Goal: Task Accomplishment & Management: Complete application form

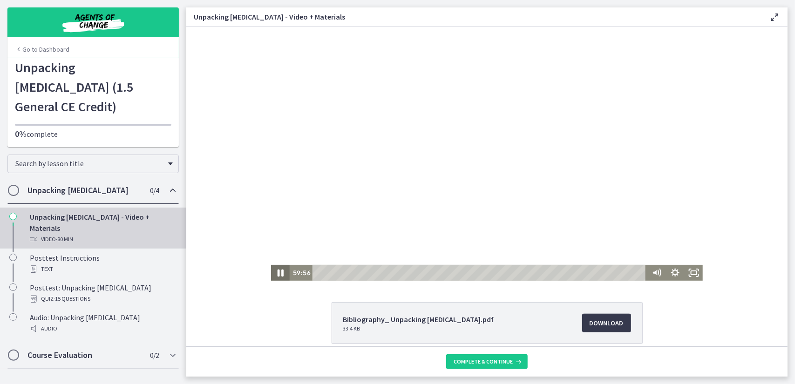
click at [277, 274] on icon "Pause" at bounding box center [280, 272] width 6 height 7
click at [278, 274] on icon "Play Video" at bounding box center [280, 272] width 5 height 7
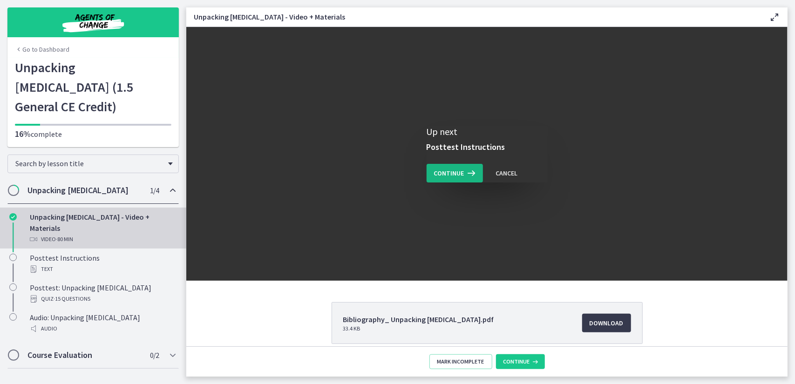
click at [448, 173] on span "Continue" at bounding box center [449, 173] width 30 height 11
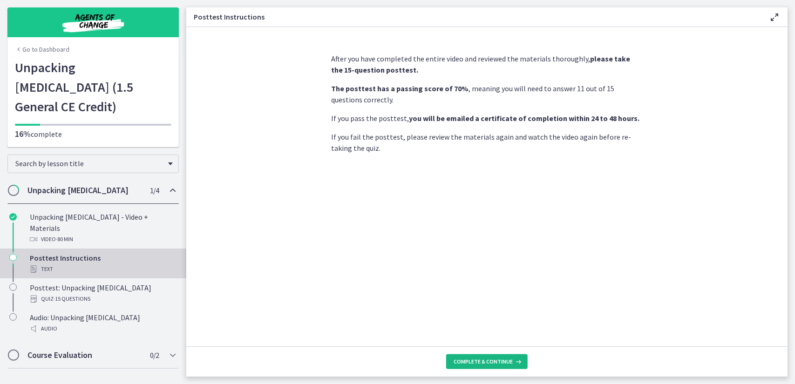
click at [491, 361] on span "Complete & continue" at bounding box center [482, 361] width 59 height 7
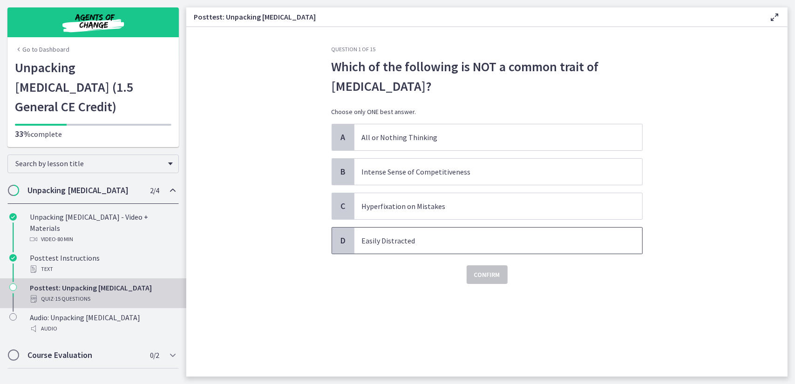
click at [439, 236] on p "Easily Distracted" at bounding box center [489, 240] width 254 height 11
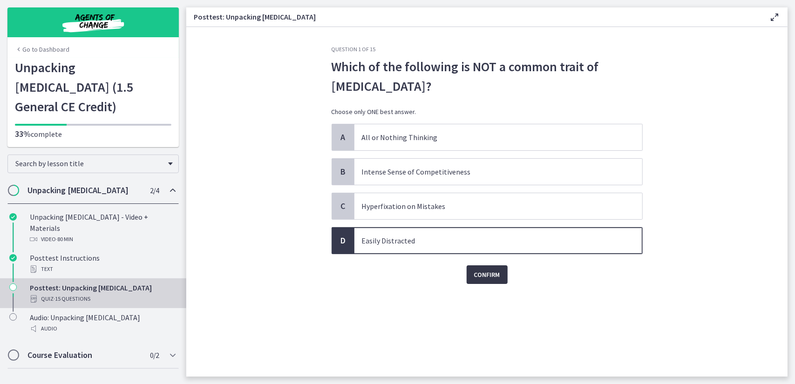
click at [478, 271] on span "Confirm" at bounding box center [487, 274] width 26 height 11
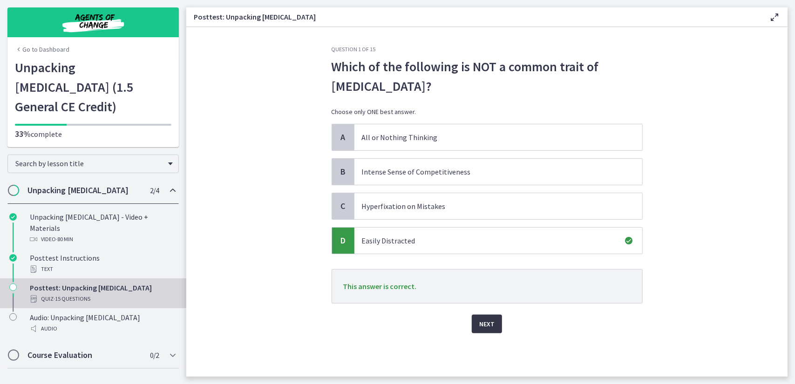
click at [487, 323] on span "Next" at bounding box center [486, 323] width 15 height 11
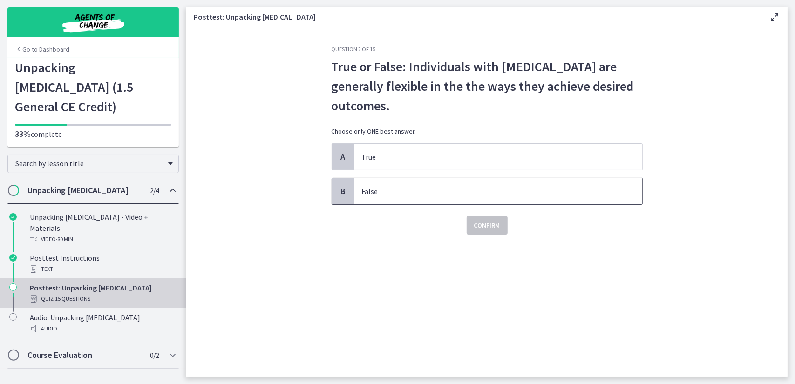
click at [423, 197] on span "False" at bounding box center [498, 191] width 288 height 26
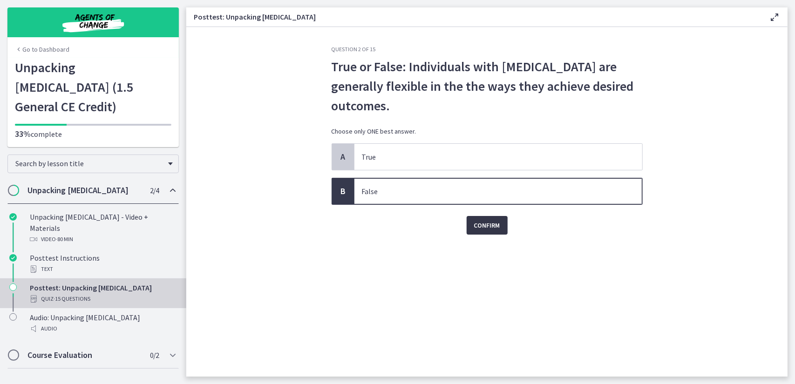
click at [492, 228] on span "Confirm" at bounding box center [487, 225] width 26 height 11
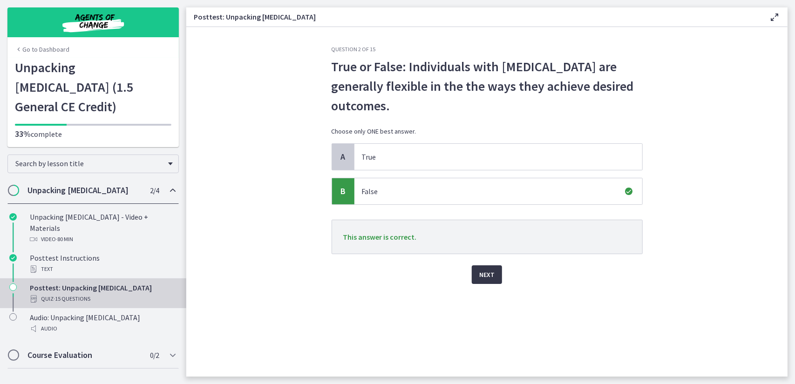
click at [490, 274] on span "Next" at bounding box center [486, 274] width 15 height 11
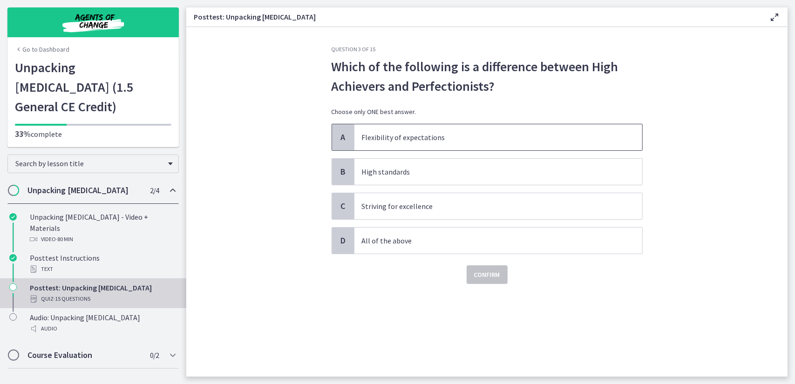
click at [454, 138] on p "Flexibility of expectations" at bounding box center [489, 137] width 254 height 11
click at [487, 270] on span "Confirm" at bounding box center [487, 274] width 26 height 11
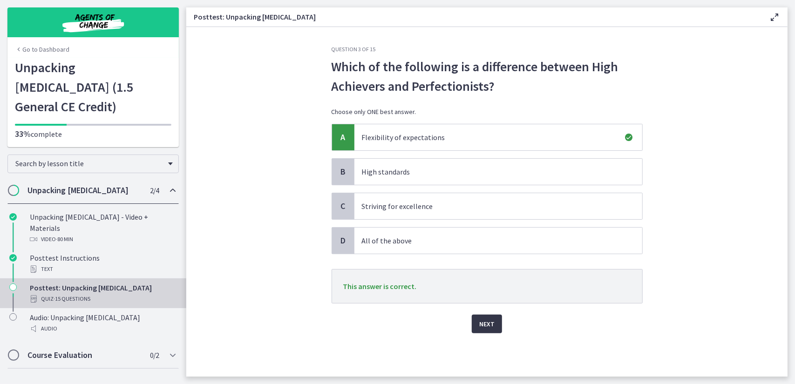
click at [491, 323] on span "Next" at bounding box center [486, 323] width 15 height 11
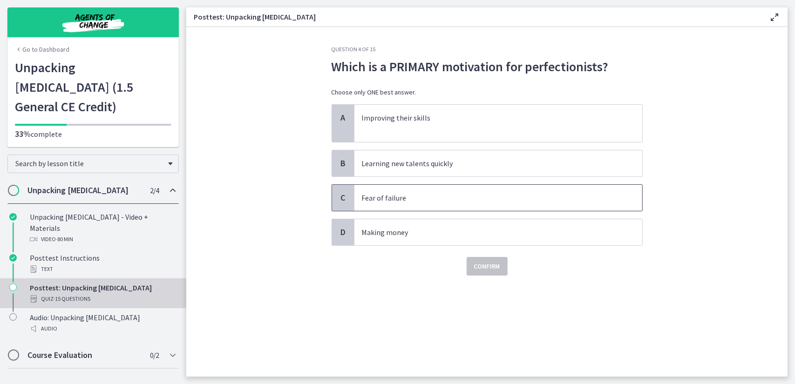
click at [431, 202] on p "Fear of failure" at bounding box center [489, 197] width 254 height 11
click at [485, 264] on span "Confirm" at bounding box center [487, 266] width 26 height 11
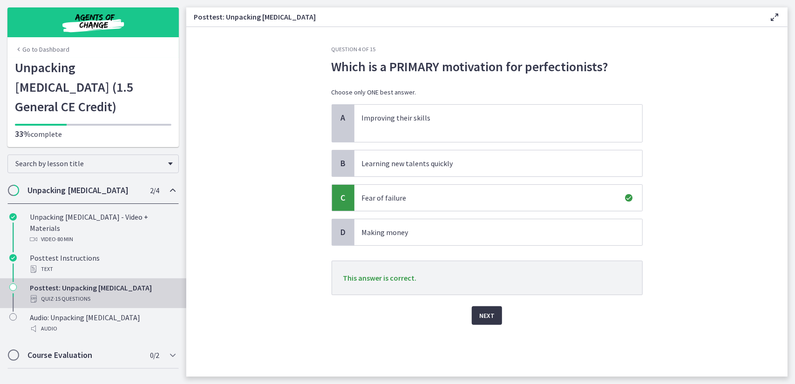
click at [483, 316] on span "Next" at bounding box center [486, 315] width 15 height 11
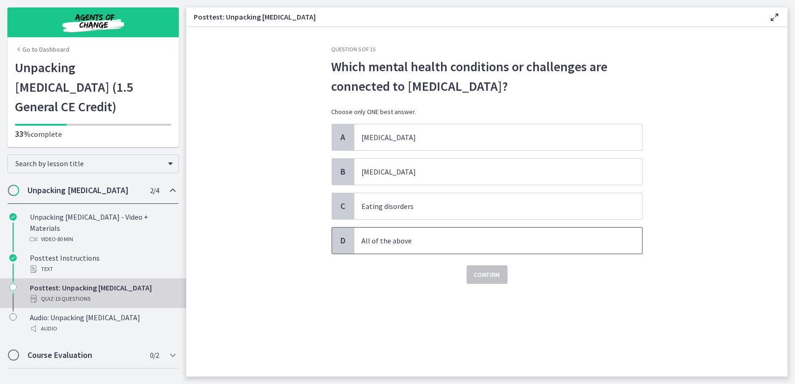
click at [420, 239] on p "All of the above" at bounding box center [489, 240] width 254 height 11
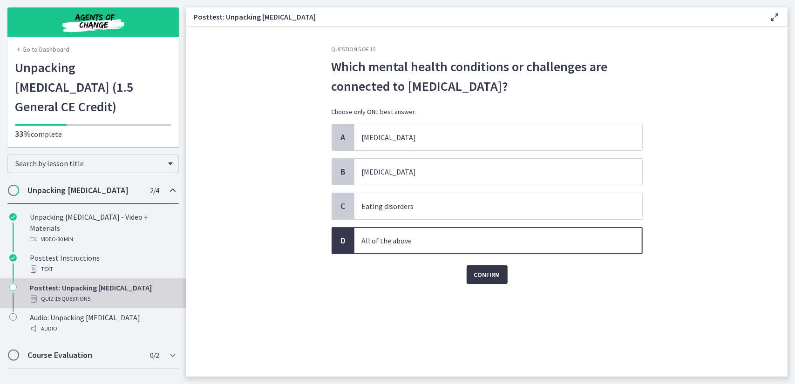
click at [481, 272] on span "Confirm" at bounding box center [487, 274] width 26 height 11
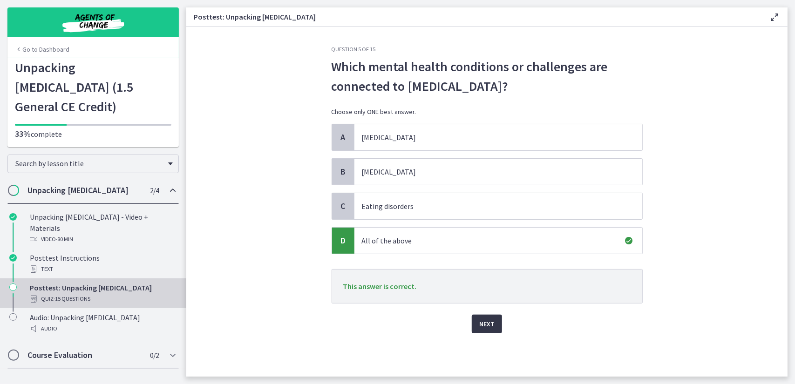
click at [488, 318] on span "Next" at bounding box center [486, 323] width 15 height 11
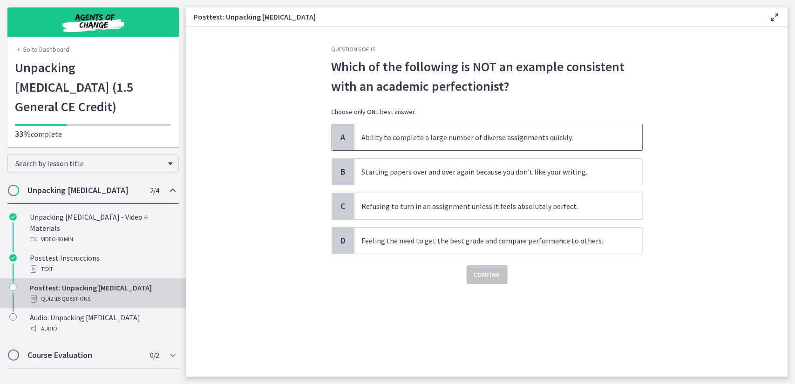
click at [441, 137] on p "Ability to complete a large number of diverse assignments quickly." at bounding box center [489, 137] width 254 height 11
click at [480, 274] on span "Confirm" at bounding box center [487, 274] width 26 height 11
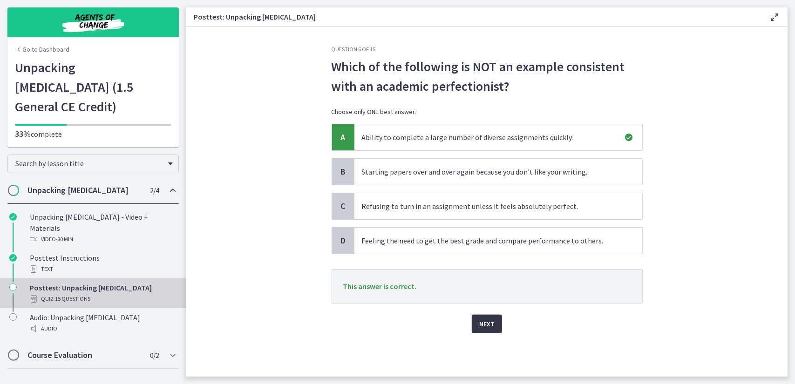
click at [483, 323] on span "Next" at bounding box center [486, 323] width 15 height 11
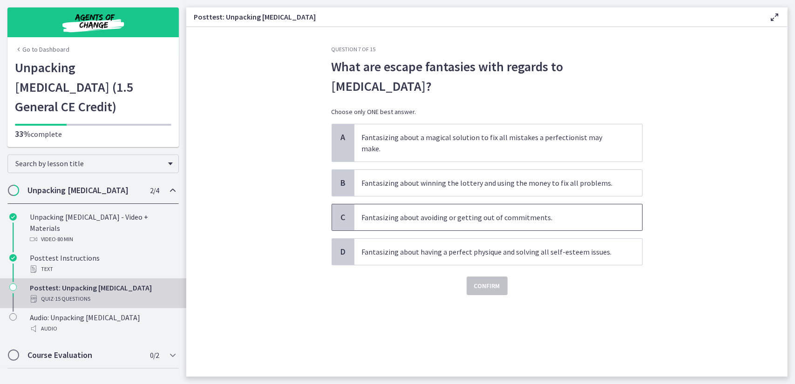
click at [433, 212] on p "Fantasizing about avoiding or getting out of commitments." at bounding box center [489, 217] width 254 height 11
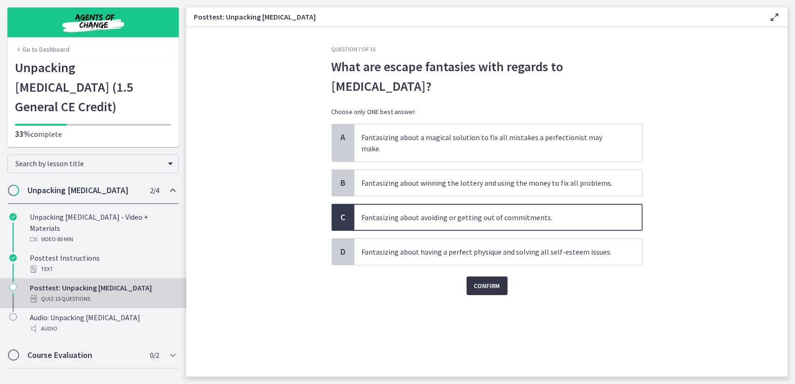
click at [486, 280] on span "Confirm" at bounding box center [487, 285] width 26 height 11
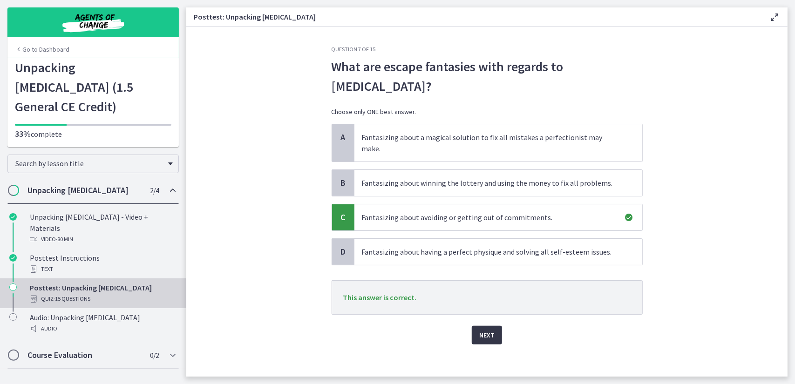
click at [489, 330] on span "Next" at bounding box center [486, 335] width 15 height 11
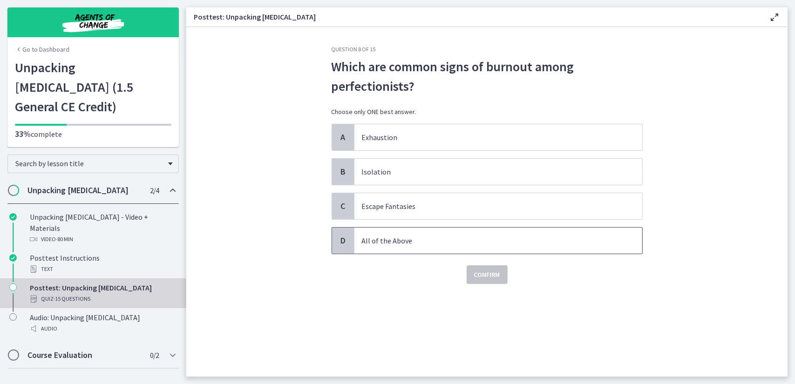
click at [423, 244] on p "All of the Above" at bounding box center [489, 240] width 254 height 11
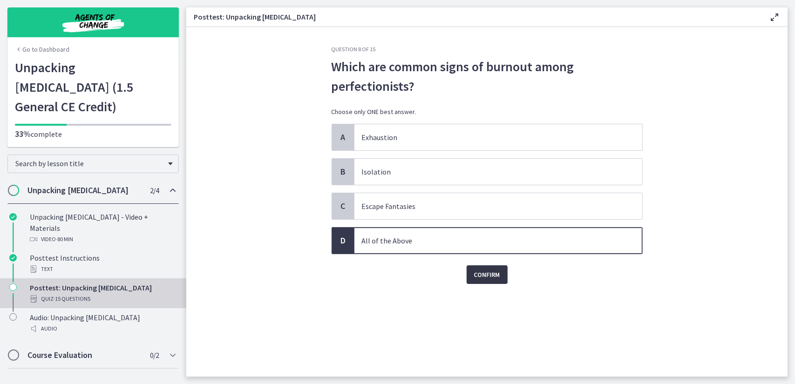
click at [486, 274] on span "Confirm" at bounding box center [487, 274] width 26 height 11
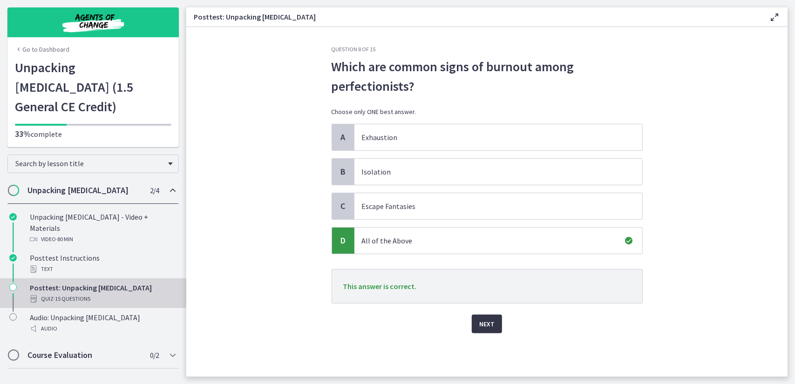
click at [494, 319] on span "Next" at bounding box center [486, 323] width 15 height 11
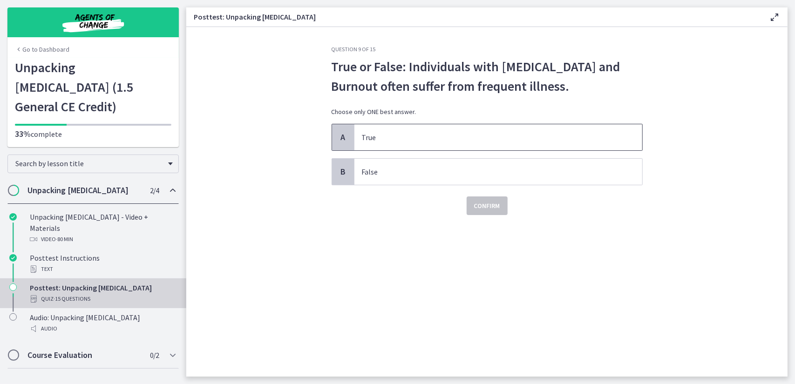
click at [408, 135] on p "True" at bounding box center [489, 137] width 254 height 11
click at [486, 213] on button "Confirm" at bounding box center [487, 205] width 41 height 19
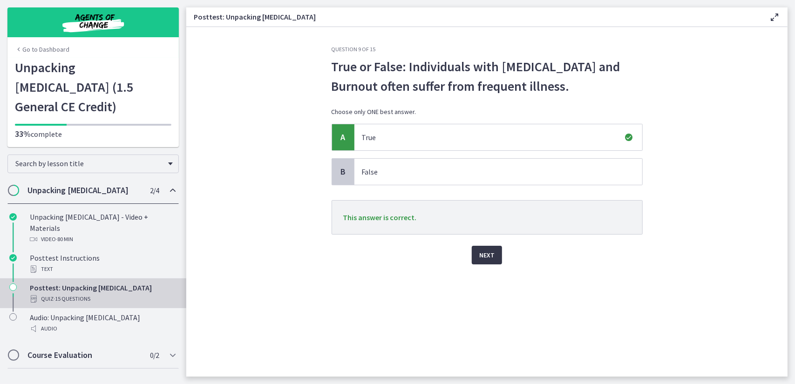
click at [491, 251] on span "Next" at bounding box center [486, 255] width 15 height 11
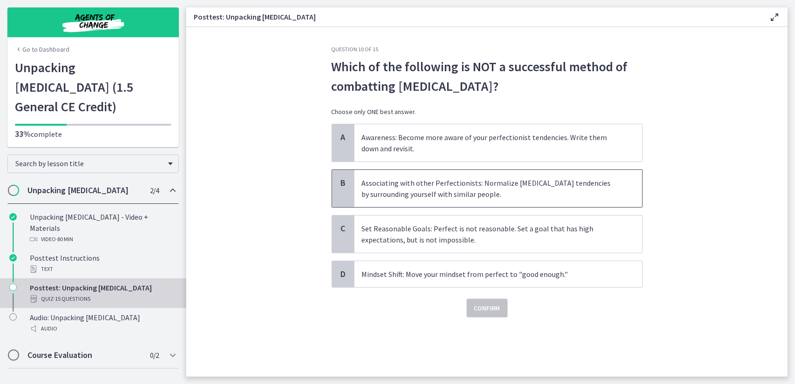
click at [482, 193] on p "Associating with other Perfectionists: Normalize perfectionism tendencies by su…" at bounding box center [489, 188] width 254 height 22
click at [492, 303] on span "Confirm" at bounding box center [487, 308] width 26 height 11
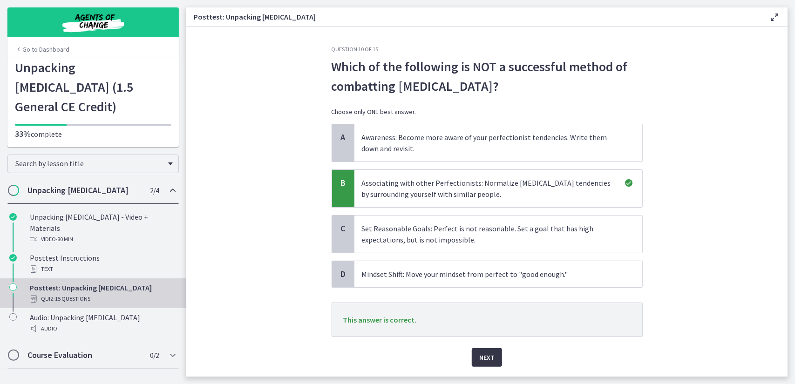
click at [486, 359] on span "Next" at bounding box center [486, 357] width 15 height 11
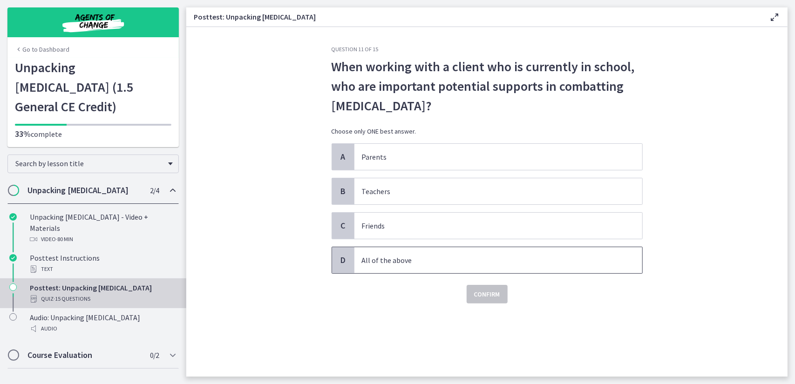
click at [411, 262] on p "All of the above" at bounding box center [489, 260] width 254 height 11
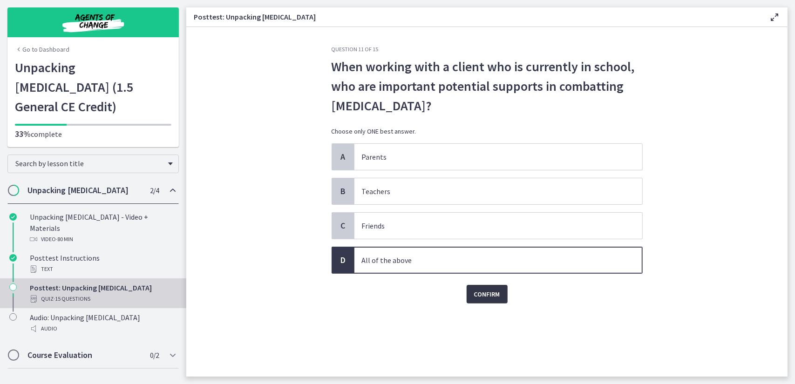
click at [485, 293] on span "Confirm" at bounding box center [487, 294] width 26 height 11
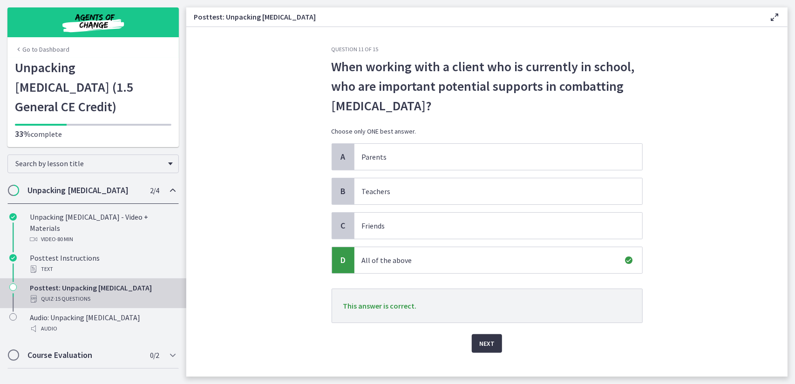
click at [485, 339] on span "Next" at bounding box center [486, 343] width 15 height 11
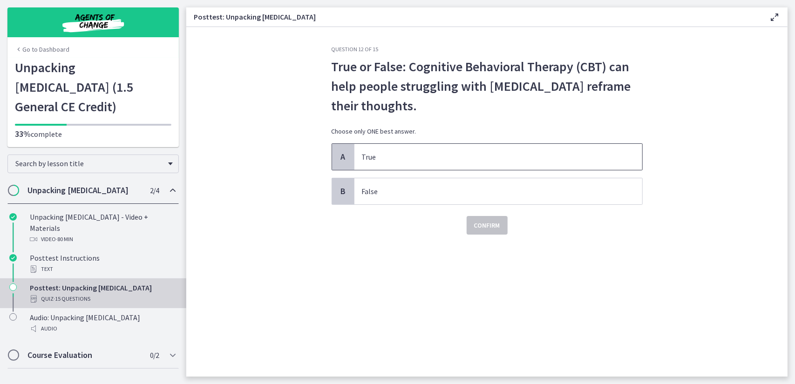
click at [424, 160] on p "True" at bounding box center [489, 156] width 254 height 11
click at [500, 228] on button "Confirm" at bounding box center [487, 225] width 41 height 19
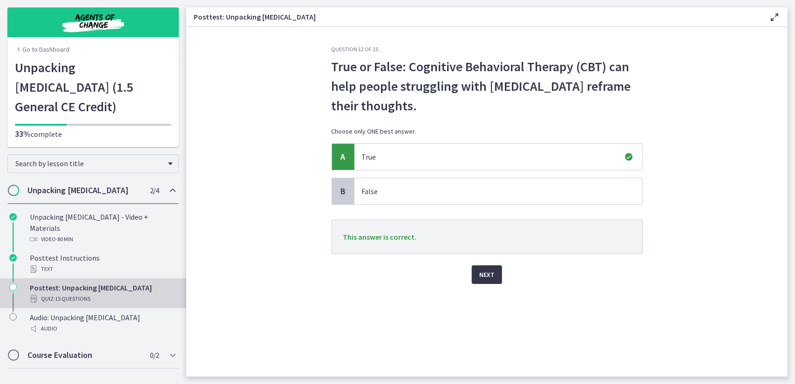
click at [493, 265] on button "Next" at bounding box center [487, 274] width 30 height 19
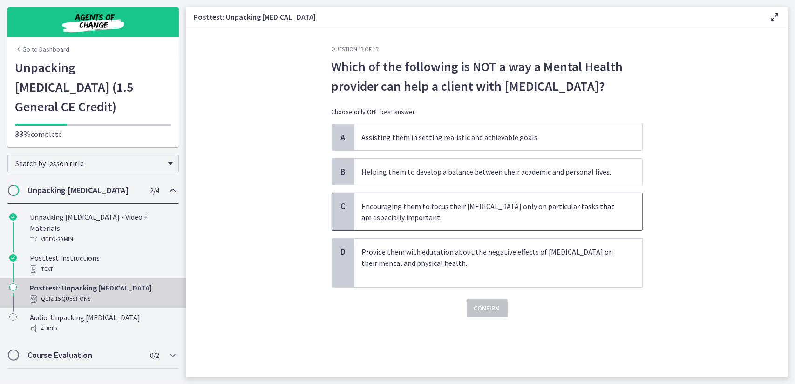
click at [430, 217] on p "Encouraging them to focus their perfectionism only on particular tasks that are…" at bounding box center [489, 212] width 254 height 22
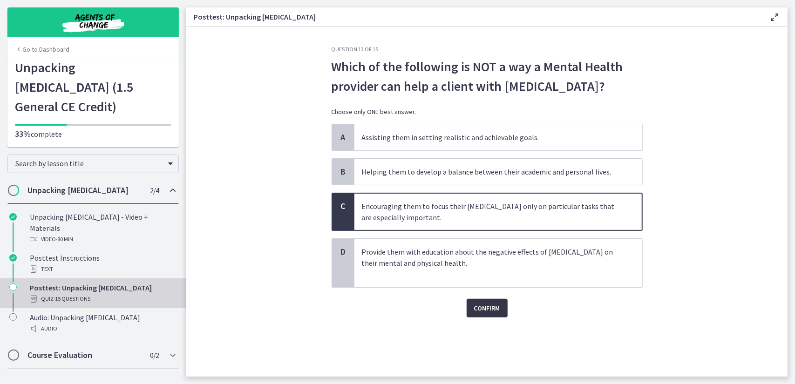
click at [485, 311] on span "Confirm" at bounding box center [487, 308] width 26 height 11
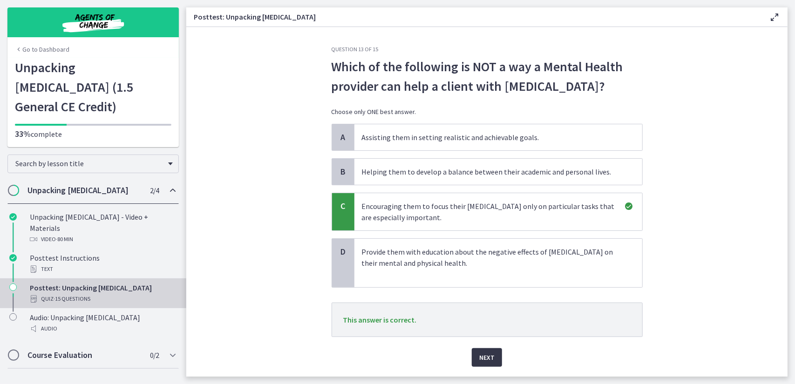
click at [489, 349] on button "Next" at bounding box center [487, 357] width 30 height 19
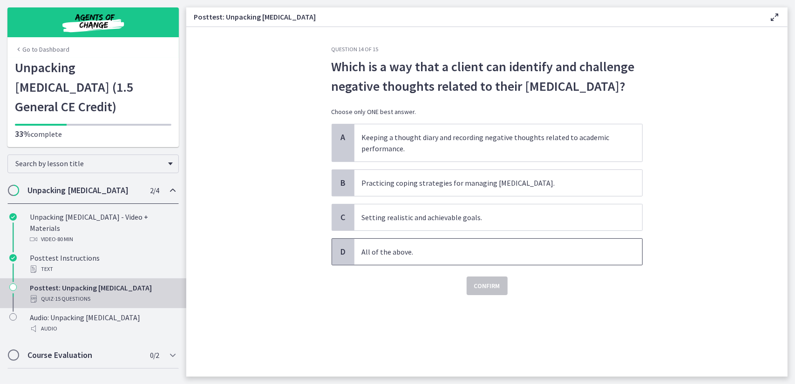
click at [420, 262] on span "All of the above." at bounding box center [498, 252] width 288 height 26
click at [482, 289] on span "Confirm" at bounding box center [487, 285] width 26 height 11
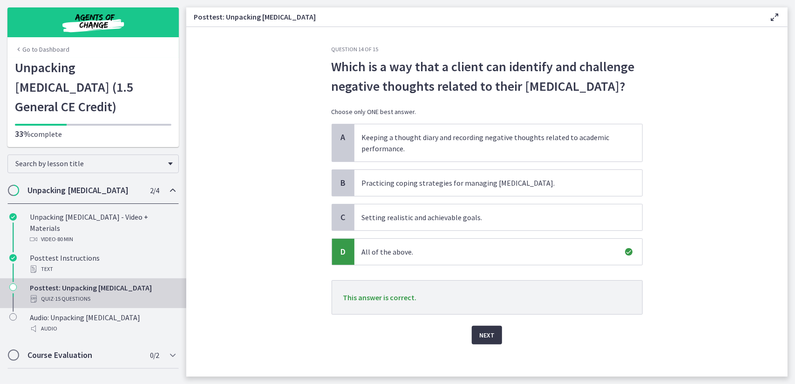
click at [484, 335] on span "Next" at bounding box center [486, 335] width 15 height 11
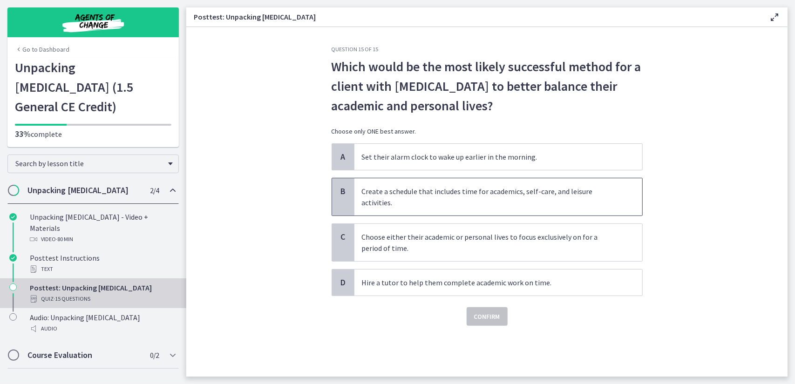
click at [425, 194] on p "Create a schedule that includes time for academics, self-care, and leisure acti…" at bounding box center [489, 197] width 254 height 22
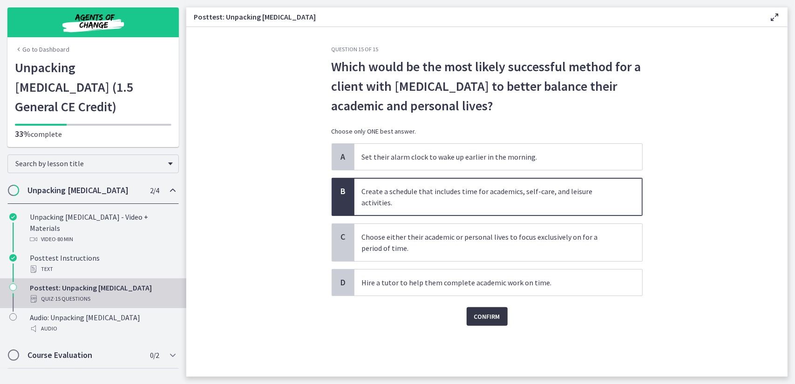
click at [479, 311] on span "Confirm" at bounding box center [487, 316] width 26 height 11
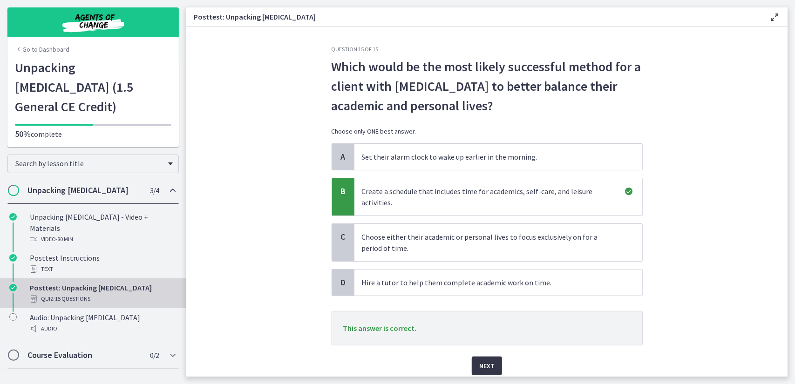
click at [488, 362] on span "Next" at bounding box center [486, 365] width 15 height 11
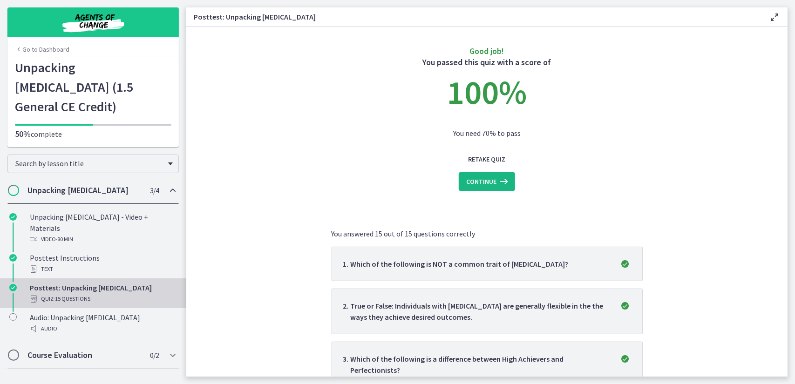
click at [475, 183] on span "Continue" at bounding box center [481, 181] width 30 height 11
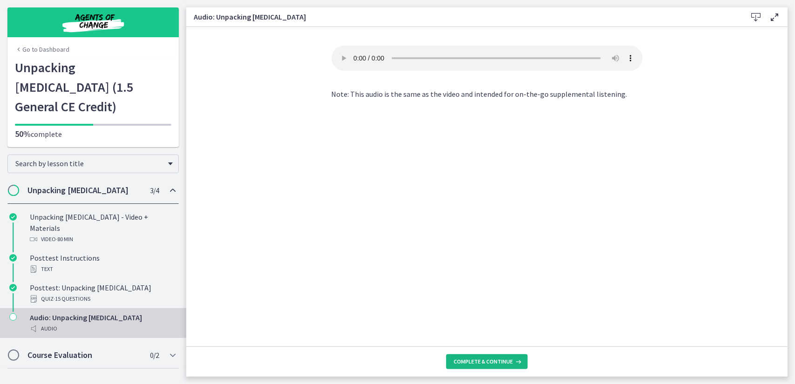
click at [488, 361] on span "Complete & continue" at bounding box center [482, 361] width 59 height 7
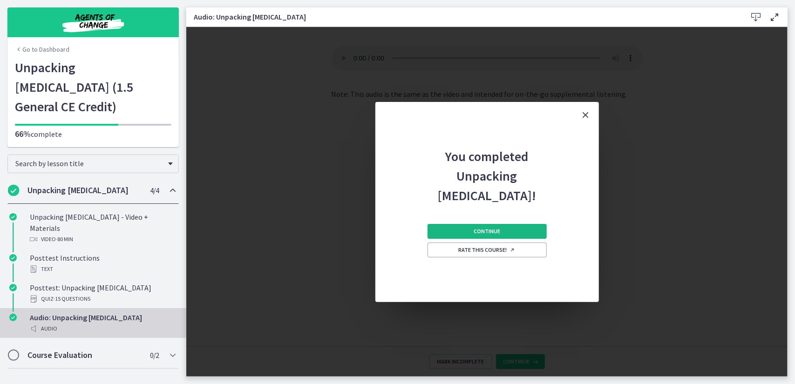
click at [475, 230] on span "Continue" at bounding box center [487, 231] width 27 height 7
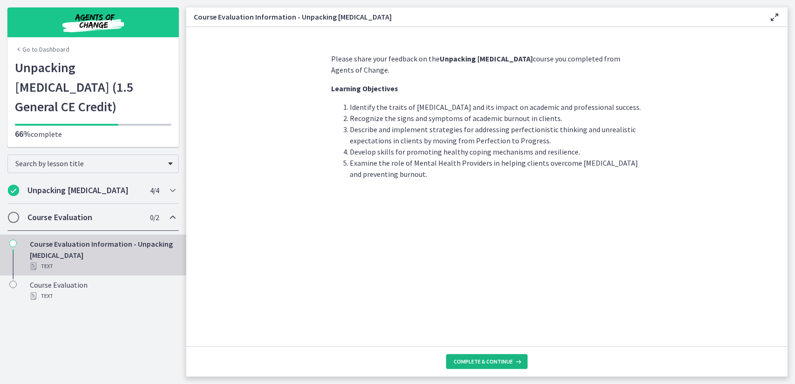
click at [486, 364] on span "Complete & continue" at bounding box center [482, 361] width 59 height 7
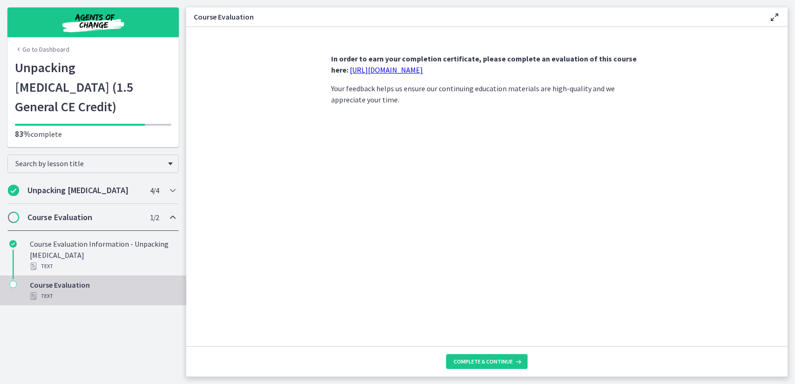
click at [423, 74] on link "https://forms.gle/Y9qHbiPfHH8RqLsz6" at bounding box center [386, 69] width 73 height 9
click at [491, 358] on span "Complete & continue" at bounding box center [482, 361] width 59 height 7
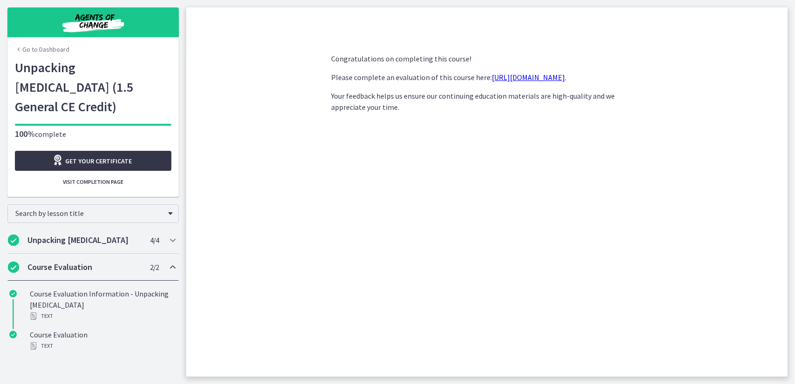
click at [121, 156] on span "Get your certificate" at bounding box center [99, 161] width 67 height 11
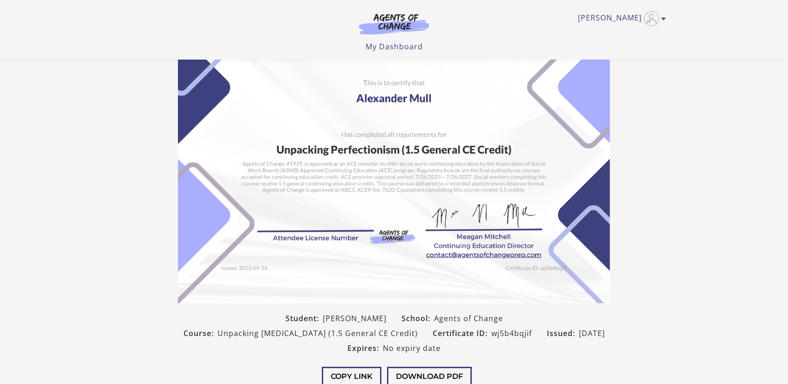
scroll to position [136, 0]
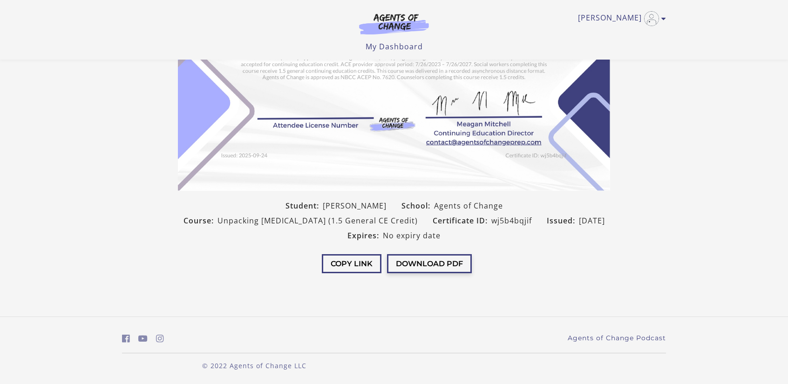
click at [429, 262] on button "Download PDF" at bounding box center [429, 263] width 85 height 19
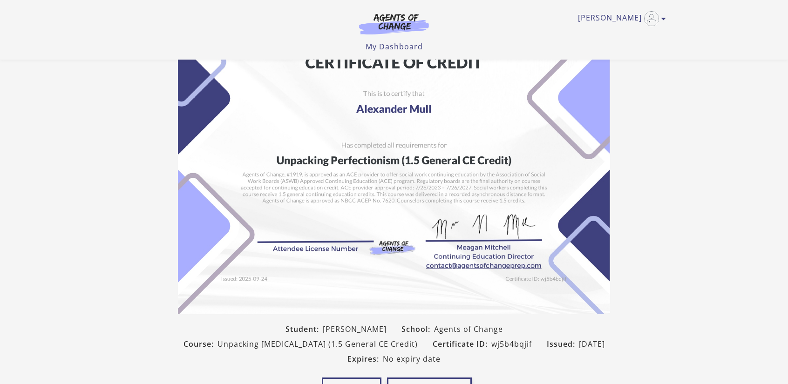
scroll to position [0, 0]
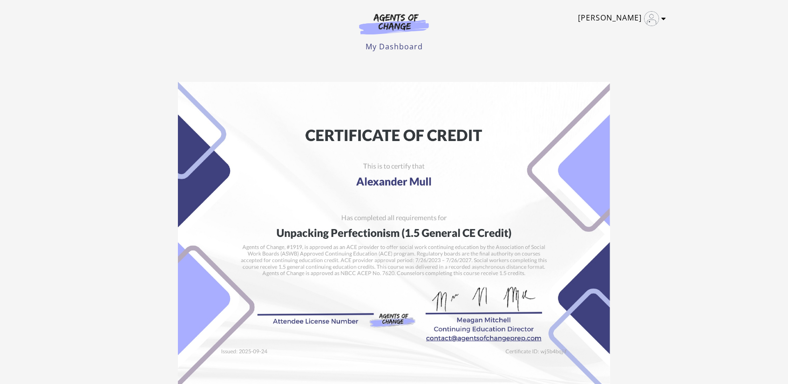
click at [654, 20] on img "Toggle menu" at bounding box center [651, 18] width 15 height 15
click at [624, 65] on link "Sign Out" at bounding box center [627, 66] width 82 height 16
